Goal: Navigation & Orientation: Find specific page/section

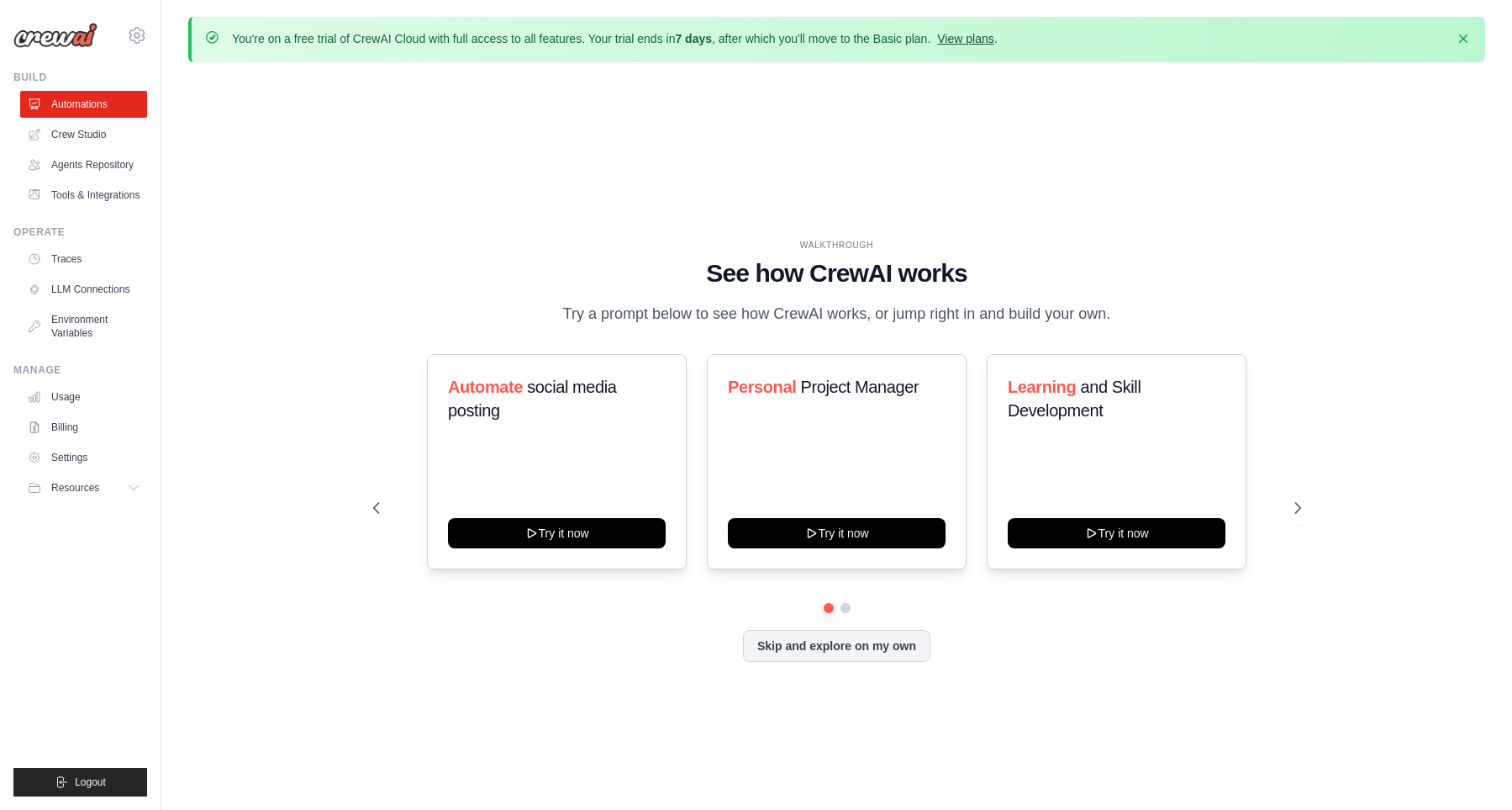
click at [993, 40] on link "View plans" at bounding box center [965, 39] width 57 height 14
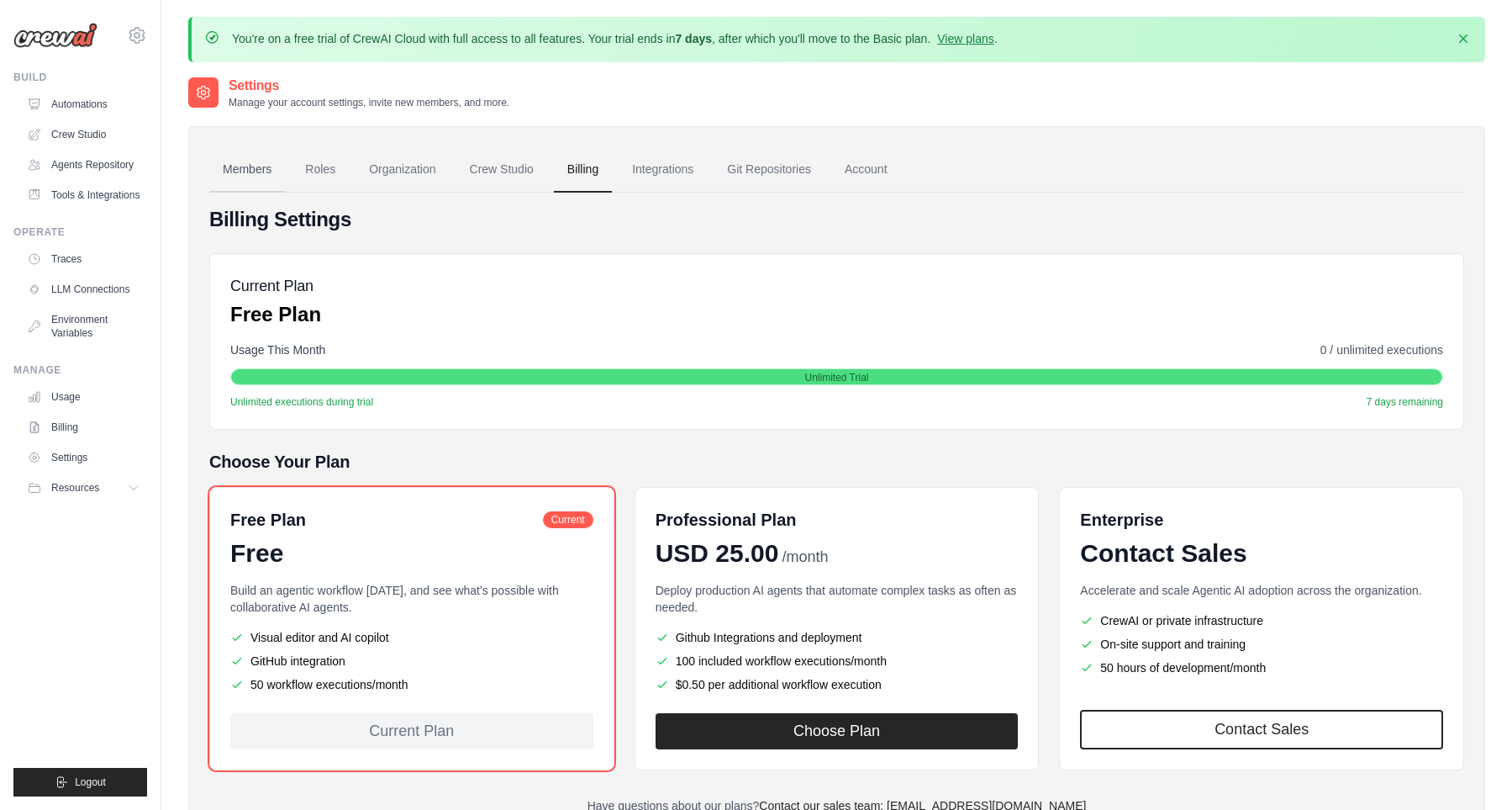
click at [239, 157] on link "Members" at bounding box center [246, 170] width 75 height 46
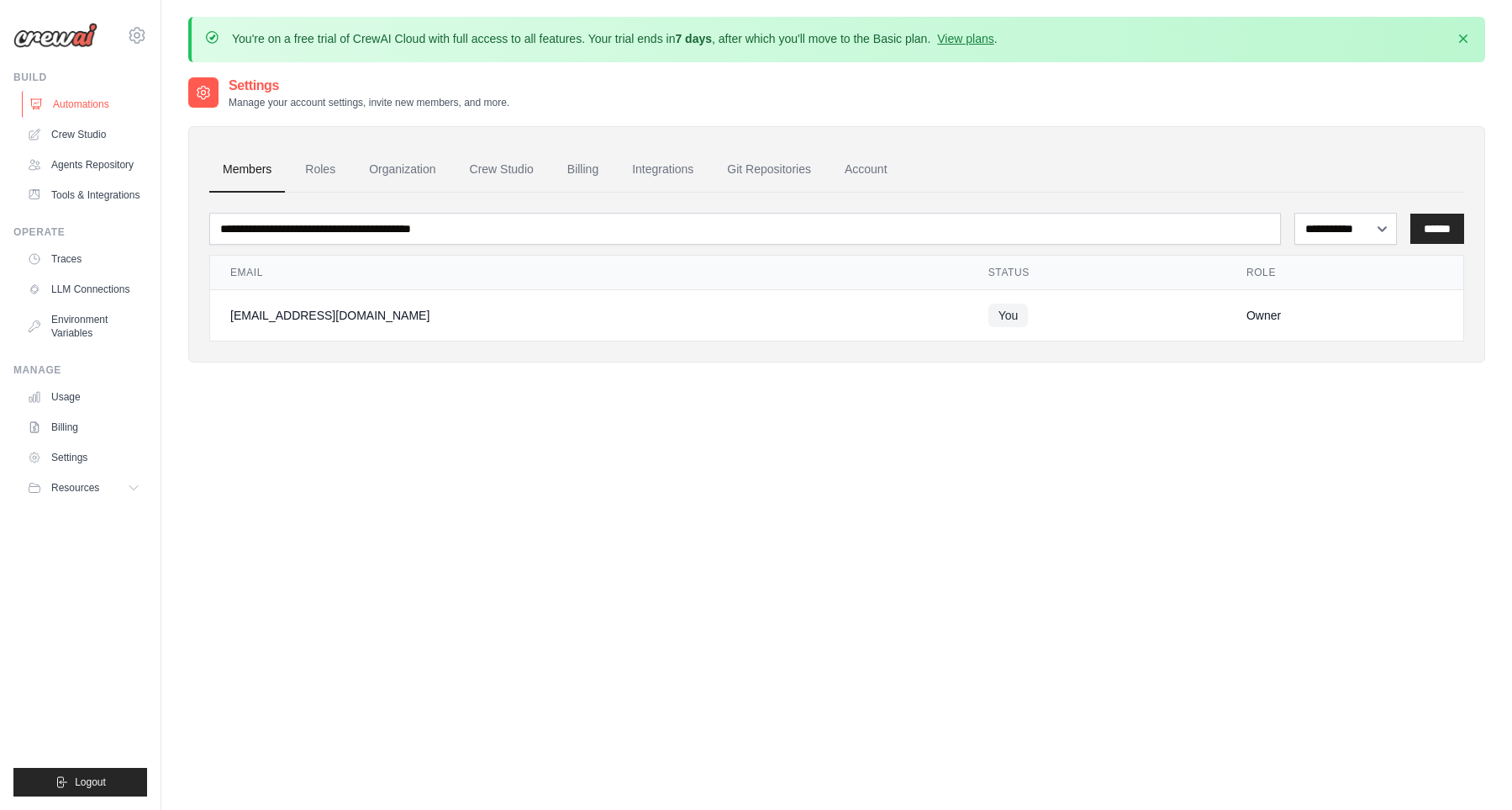
click at [84, 101] on link "Automations" at bounding box center [85, 104] width 127 height 27
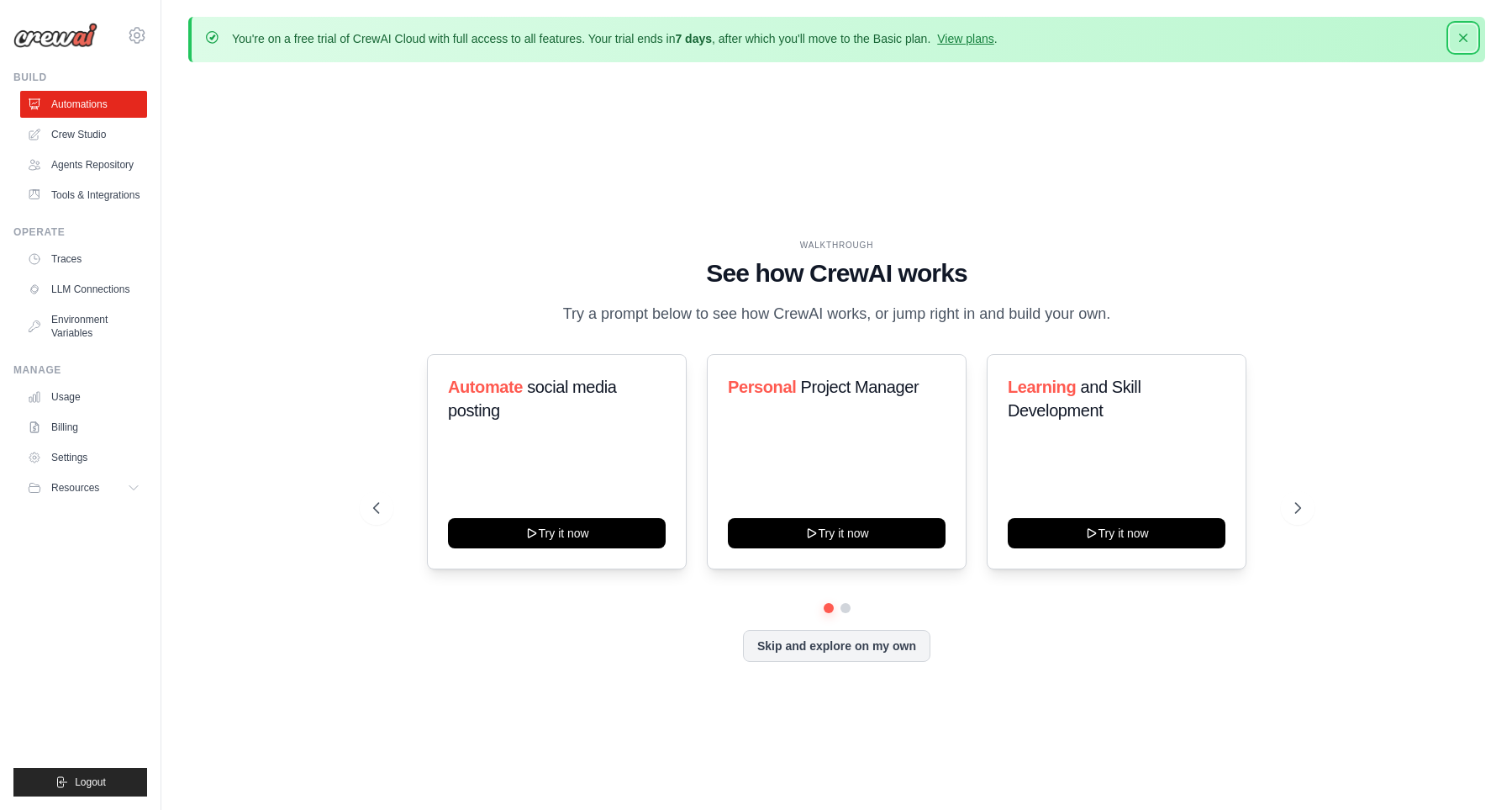
click at [1468, 41] on icon "button" at bounding box center [1464, 38] width 17 height 17
